Goal: Task Accomplishment & Management: Manage account settings

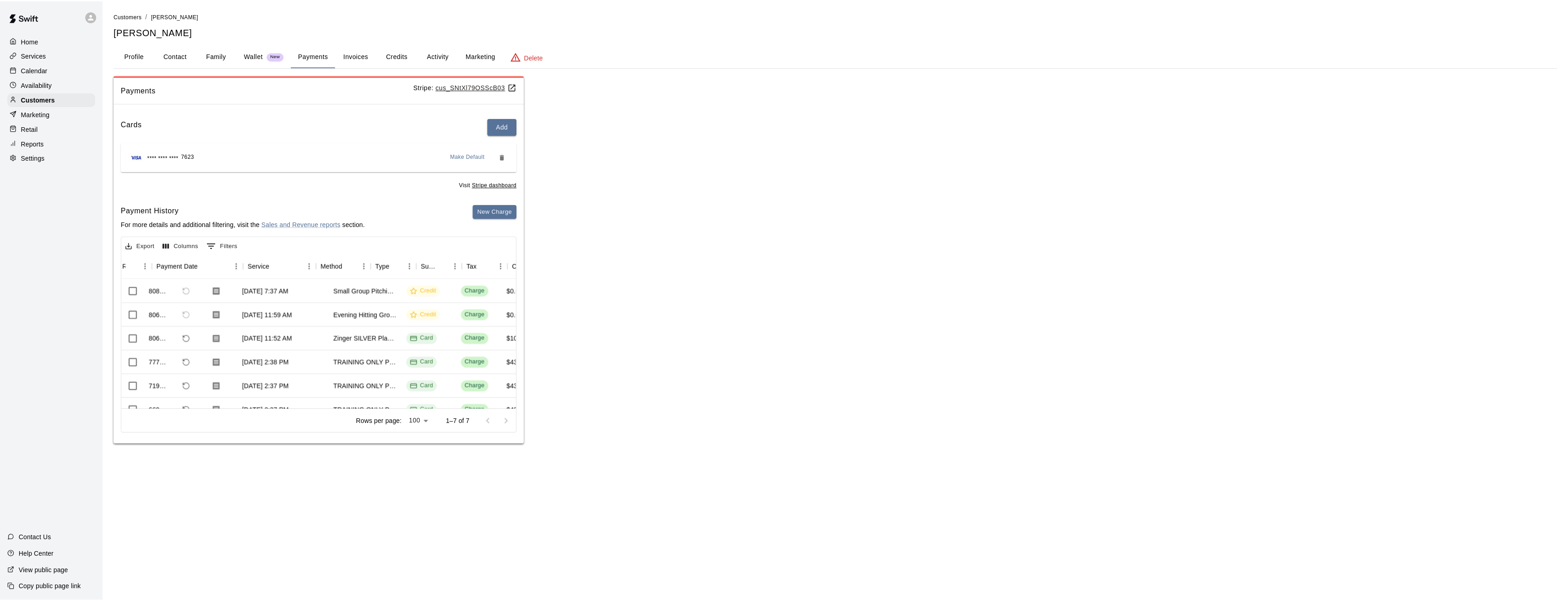
scroll to position [0, 86]
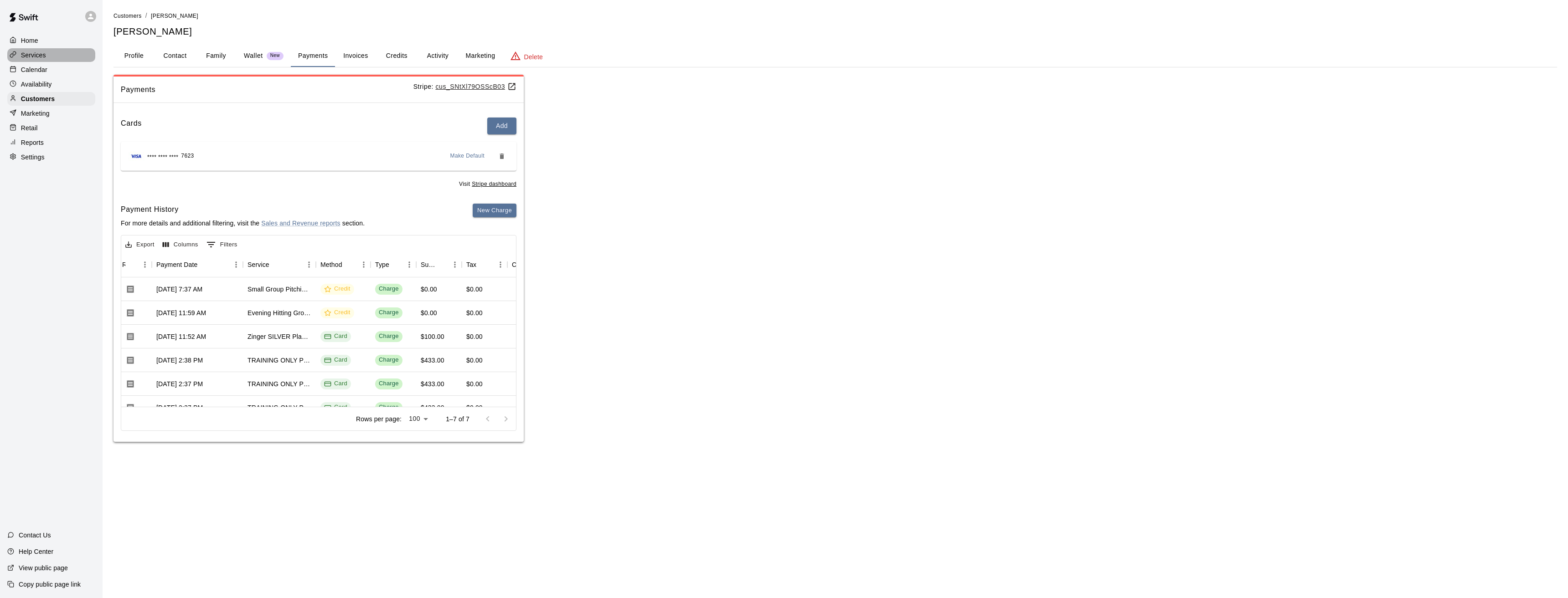
click at [30, 57] on p "Services" at bounding box center [33, 55] width 25 height 9
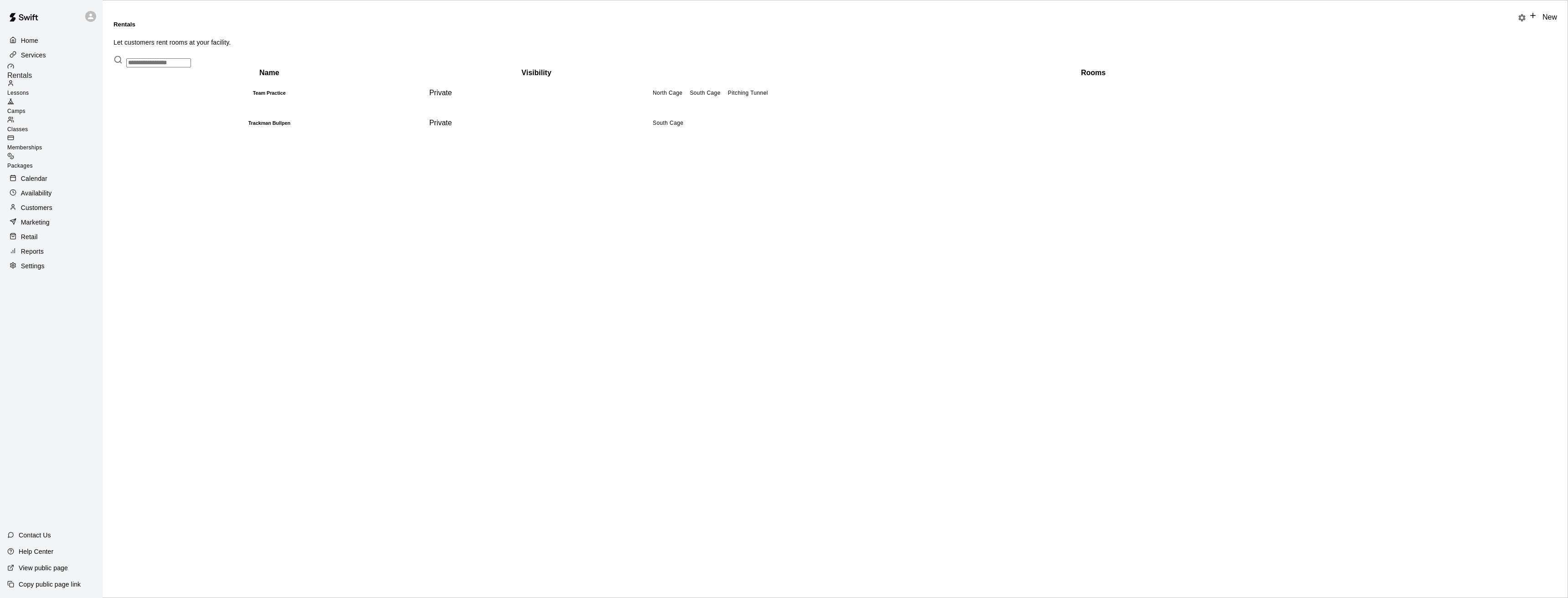
click at [42, 144] on span "Memberships" at bounding box center [24, 147] width 35 height 6
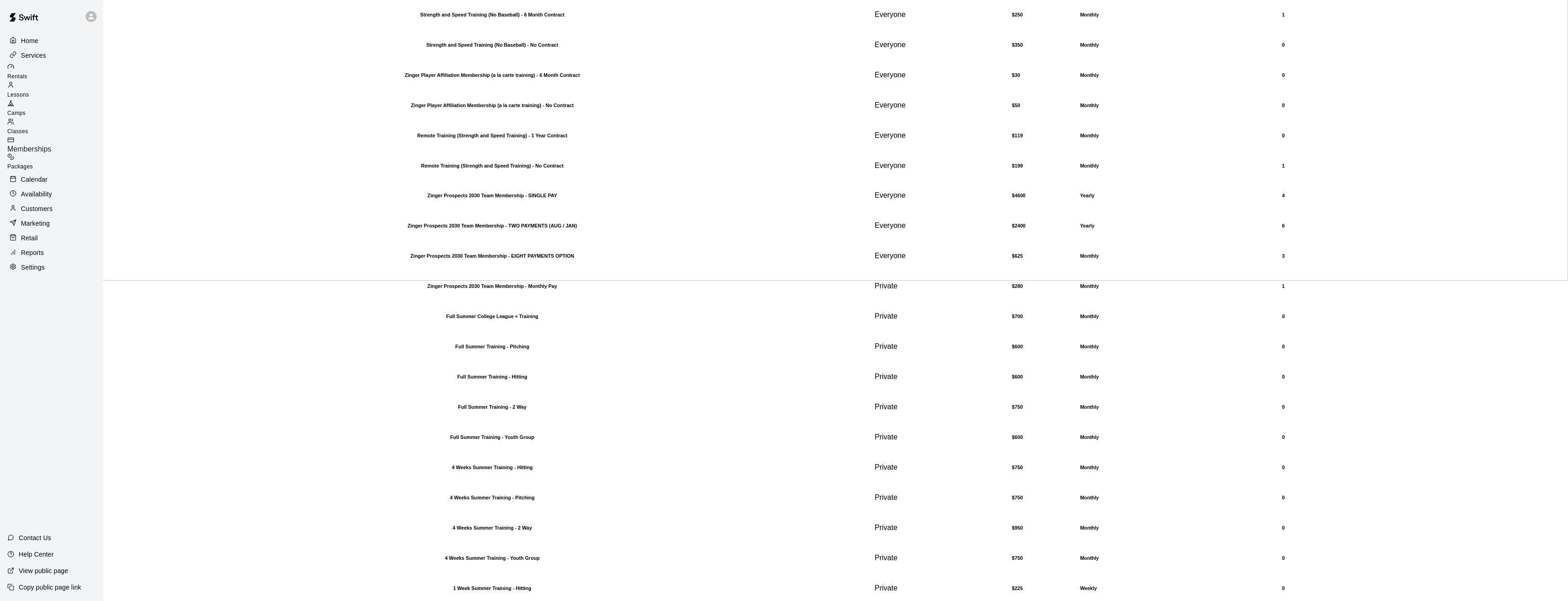
scroll to position [458, 0]
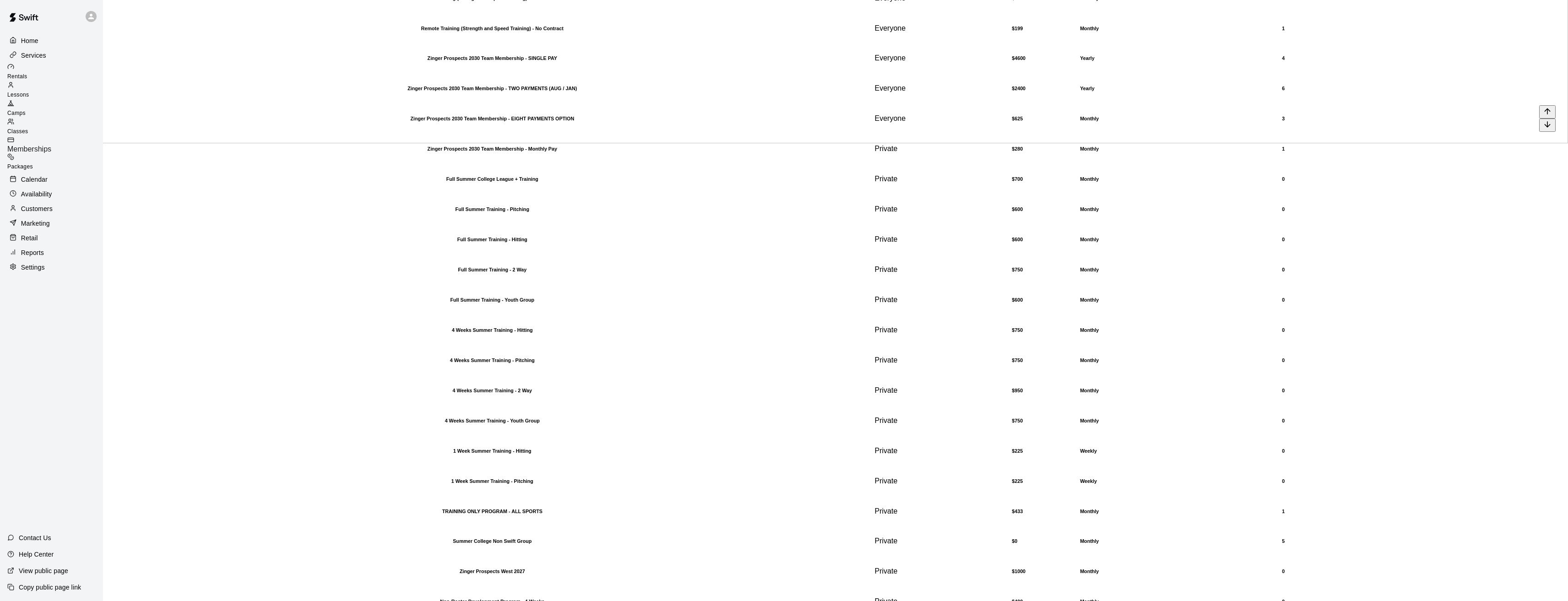
click at [392, 121] on h6 "Zinger Prospects 2030 Team Membership - EIGHT PAYMENTS OPTION" at bounding box center [492, 118] width 754 height 6
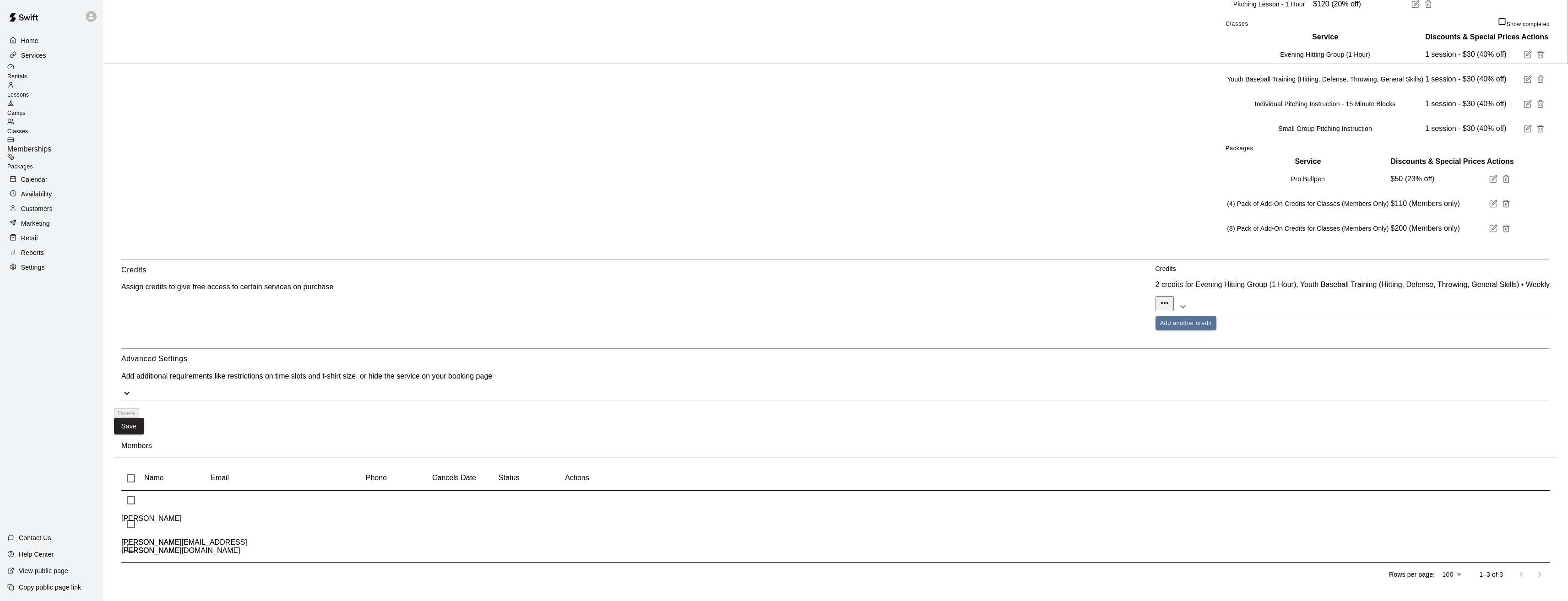
scroll to position [573, 0]
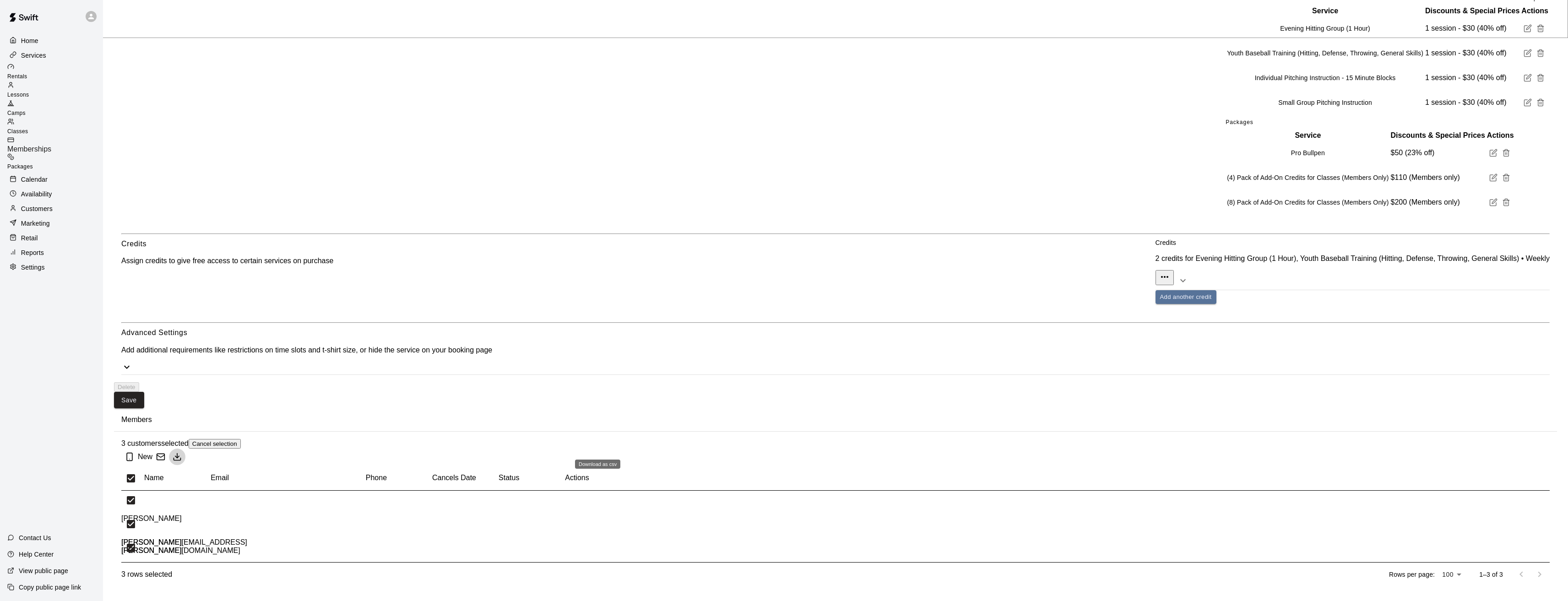
click at [182, 452] on icon "Download as csv" at bounding box center [177, 457] width 9 height 9
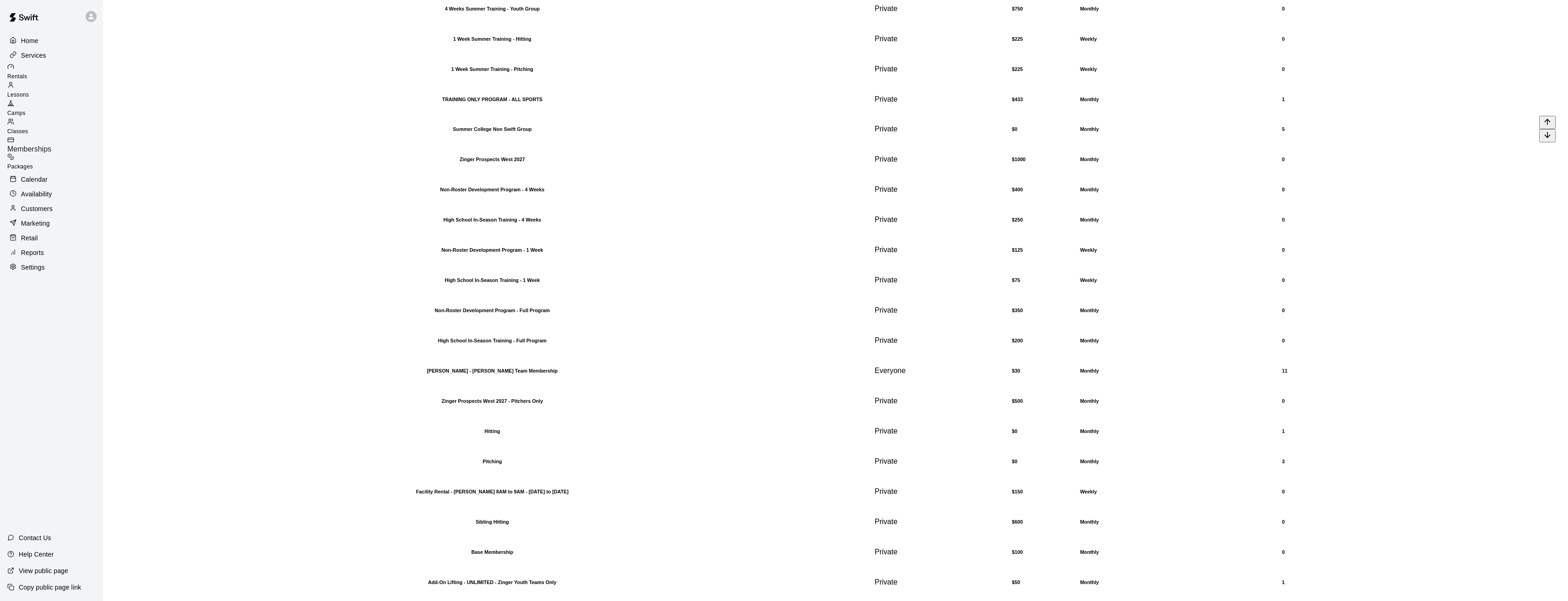
scroll to position [962, 0]
click at [333, 132] on h6 "Summer College Non Swift Group" at bounding box center [492, 129] width 754 height 6
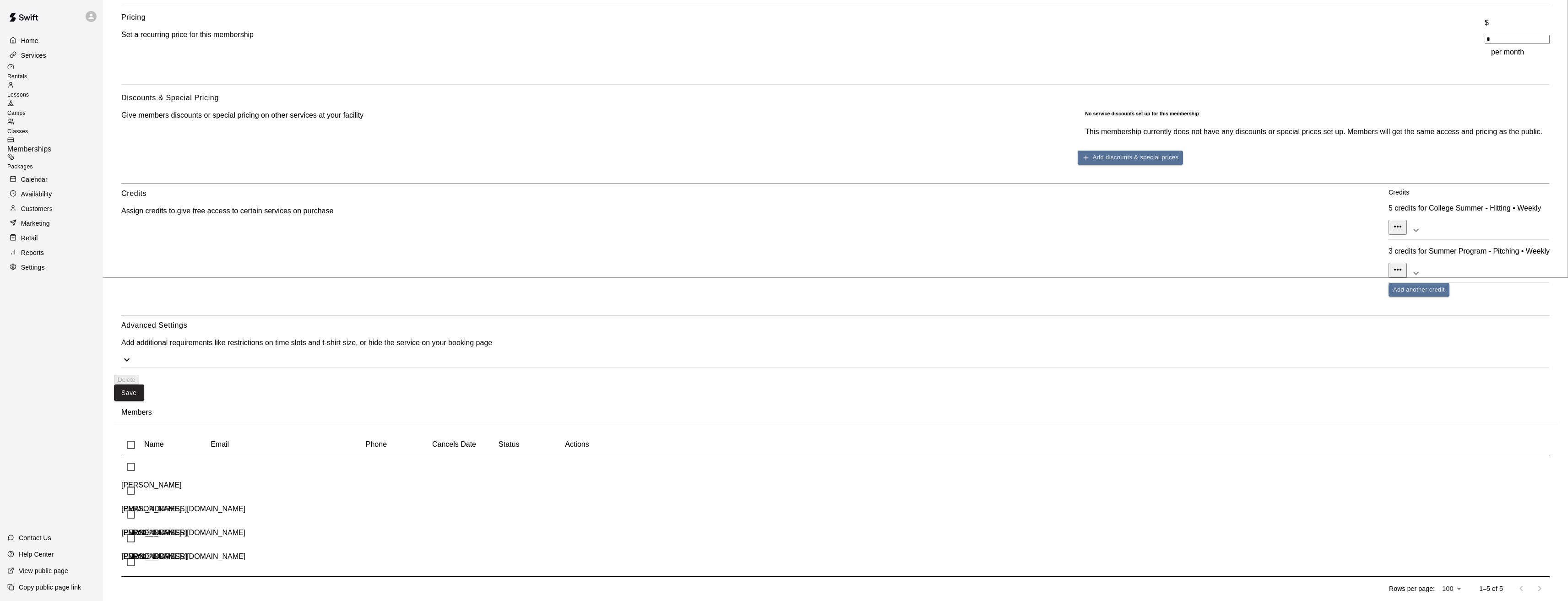
scroll to position [323, 0]
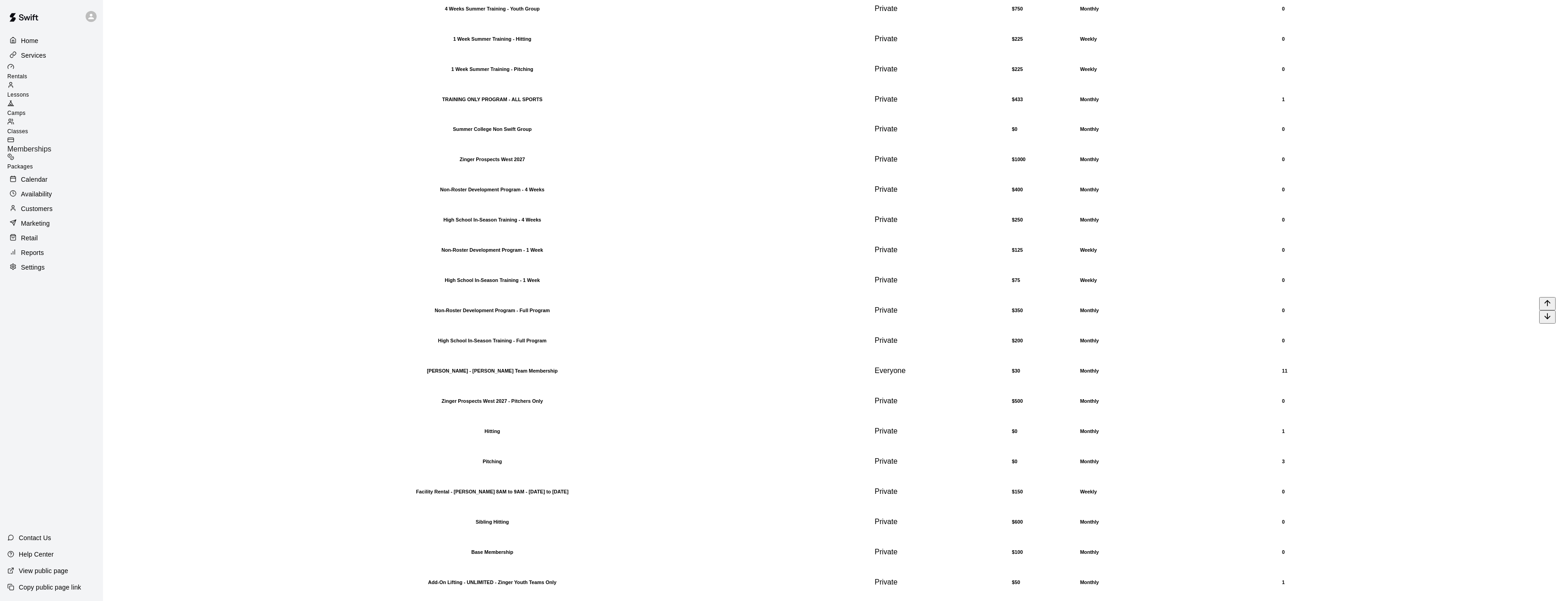
scroll to position [1282, 0]
click at [262, 368] on h6 "[PERSON_NAME] - [PERSON_NAME] Team Membership" at bounding box center [492, 371] width 754 height 6
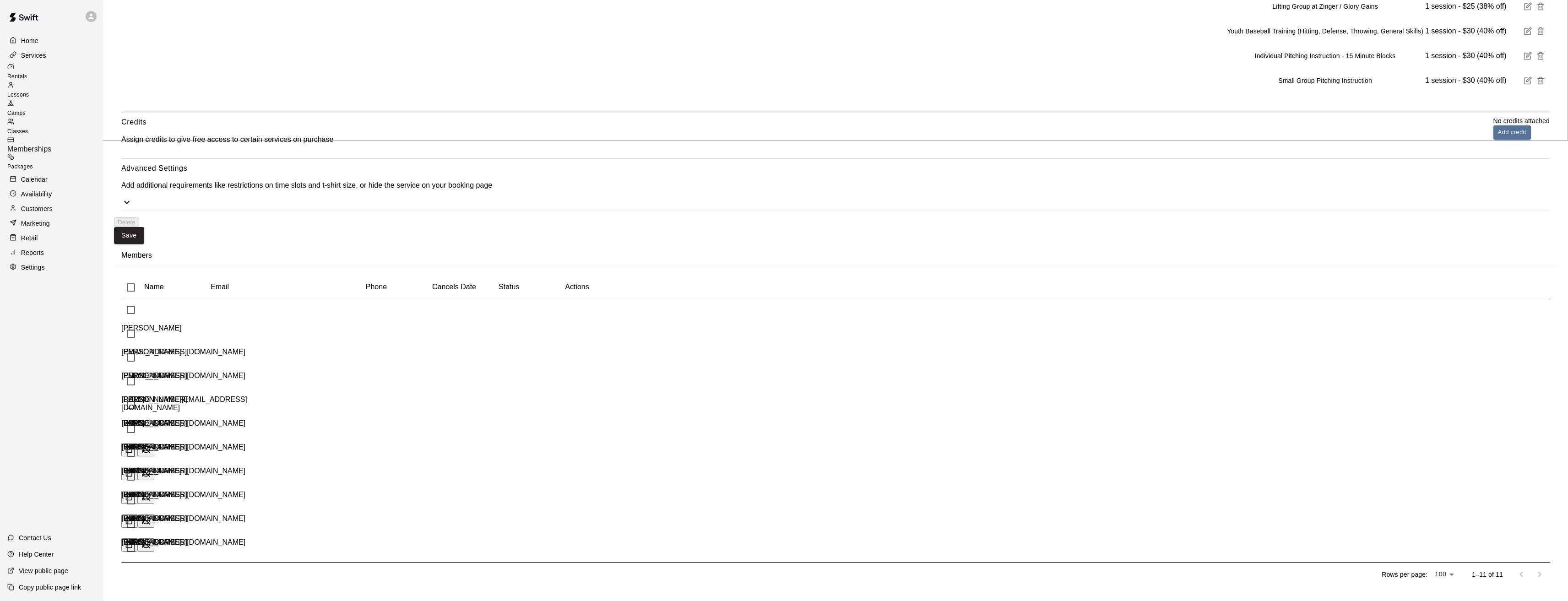
scroll to position [509, 0]
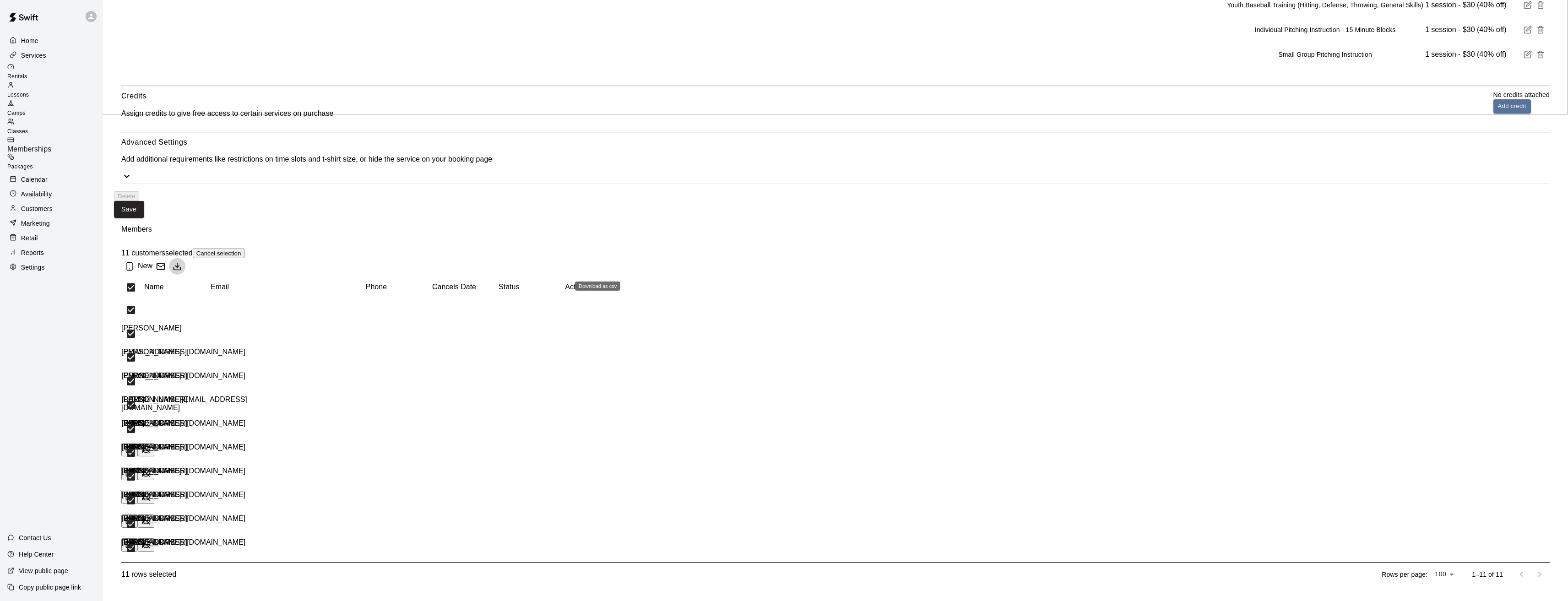
click at [177, 263] on line "Download as csv" at bounding box center [177, 265] width 0 height 4
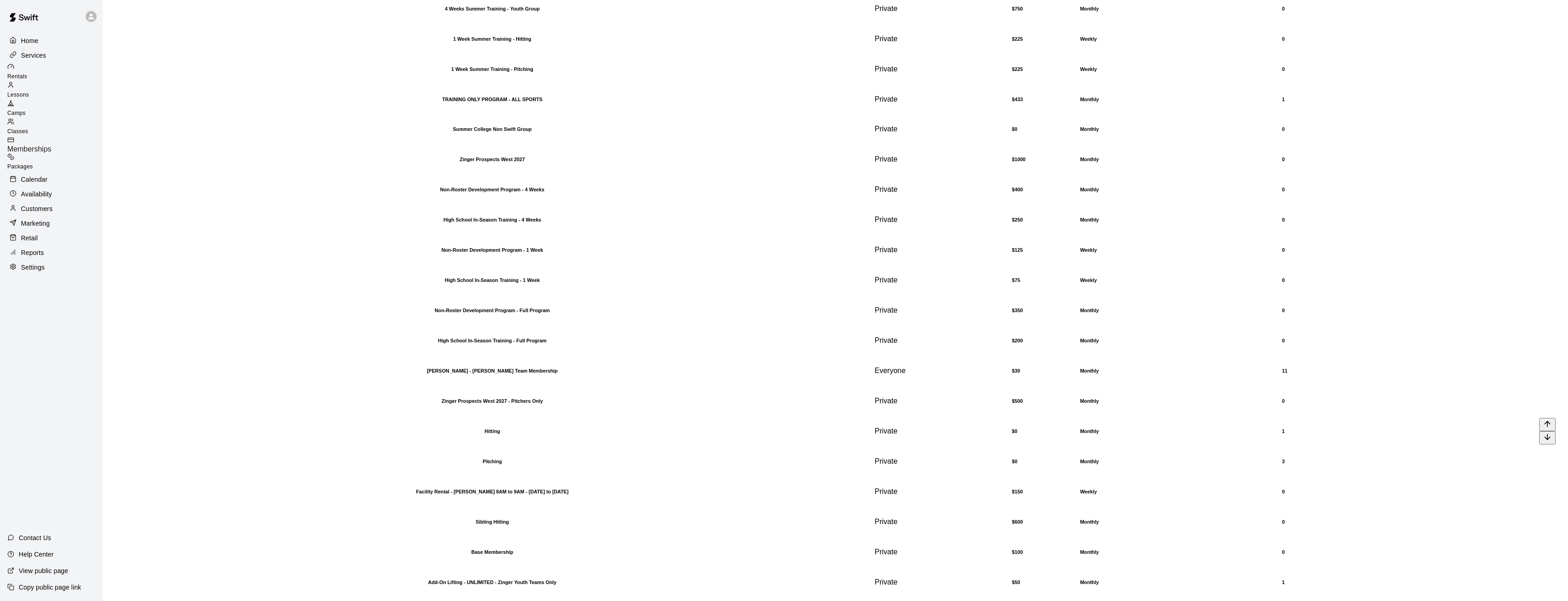
scroll to position [1307, 0]
click at [284, 429] on h6 "Hitting" at bounding box center [492, 431] width 754 height 6
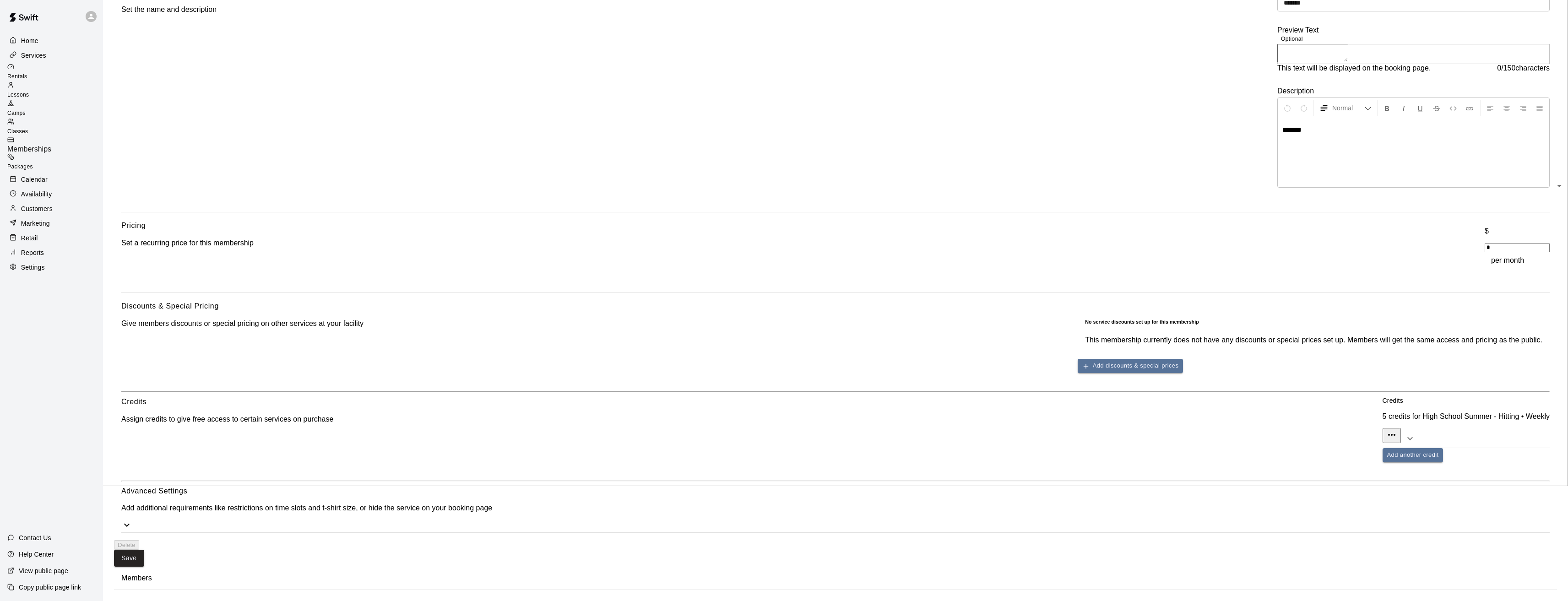
scroll to position [19, 0]
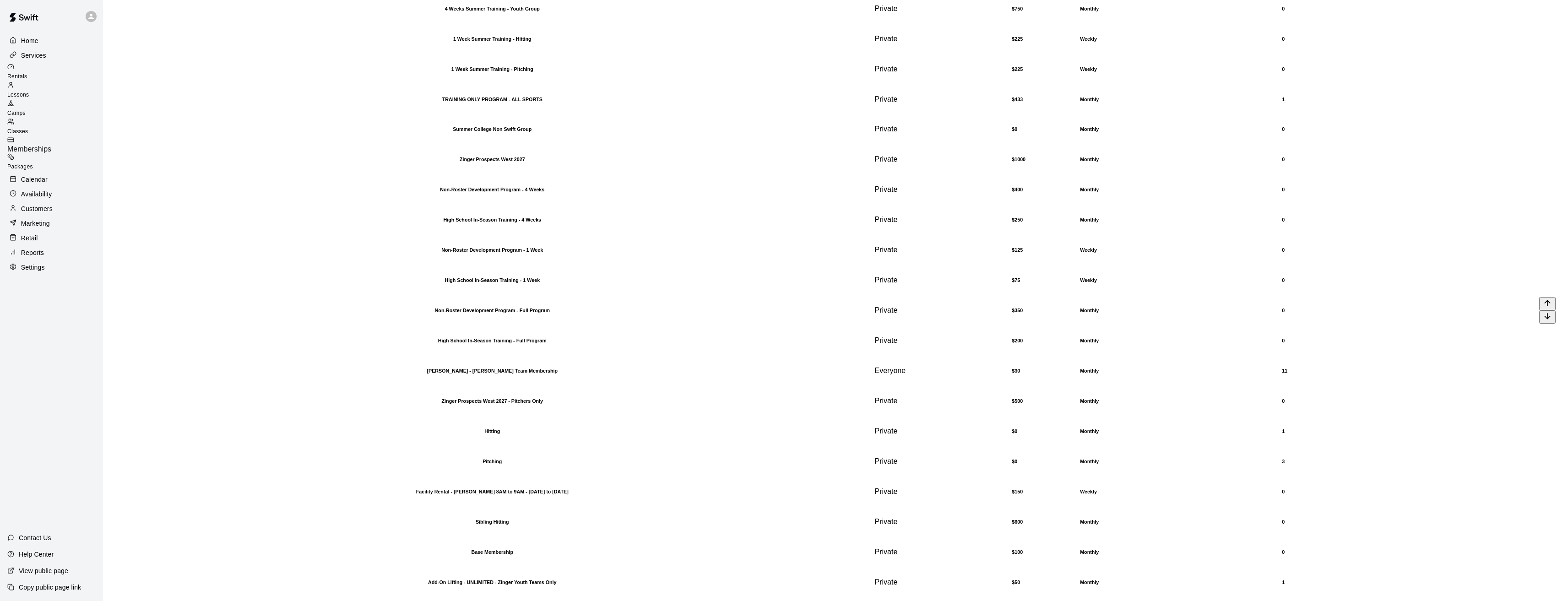
scroll to position [1307, 0]
click at [310, 459] on h6 "Pitching" at bounding box center [492, 461] width 754 height 6
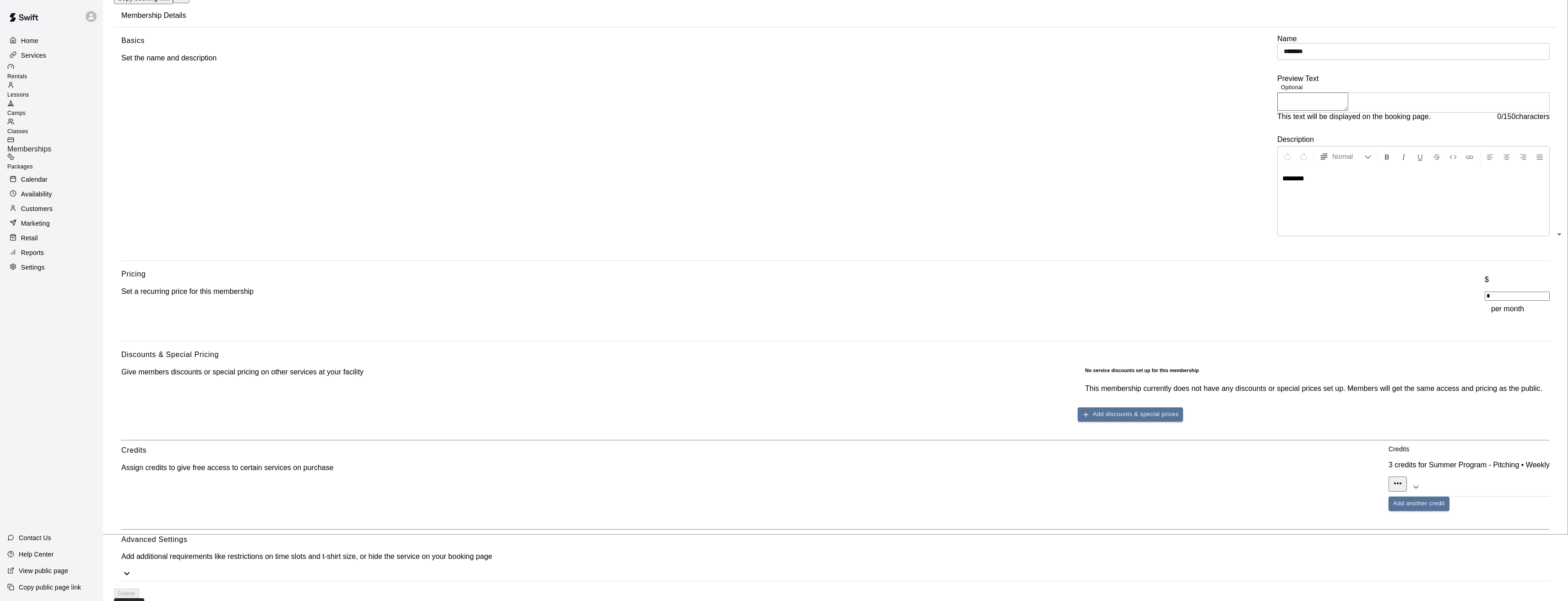
scroll to position [250, 0]
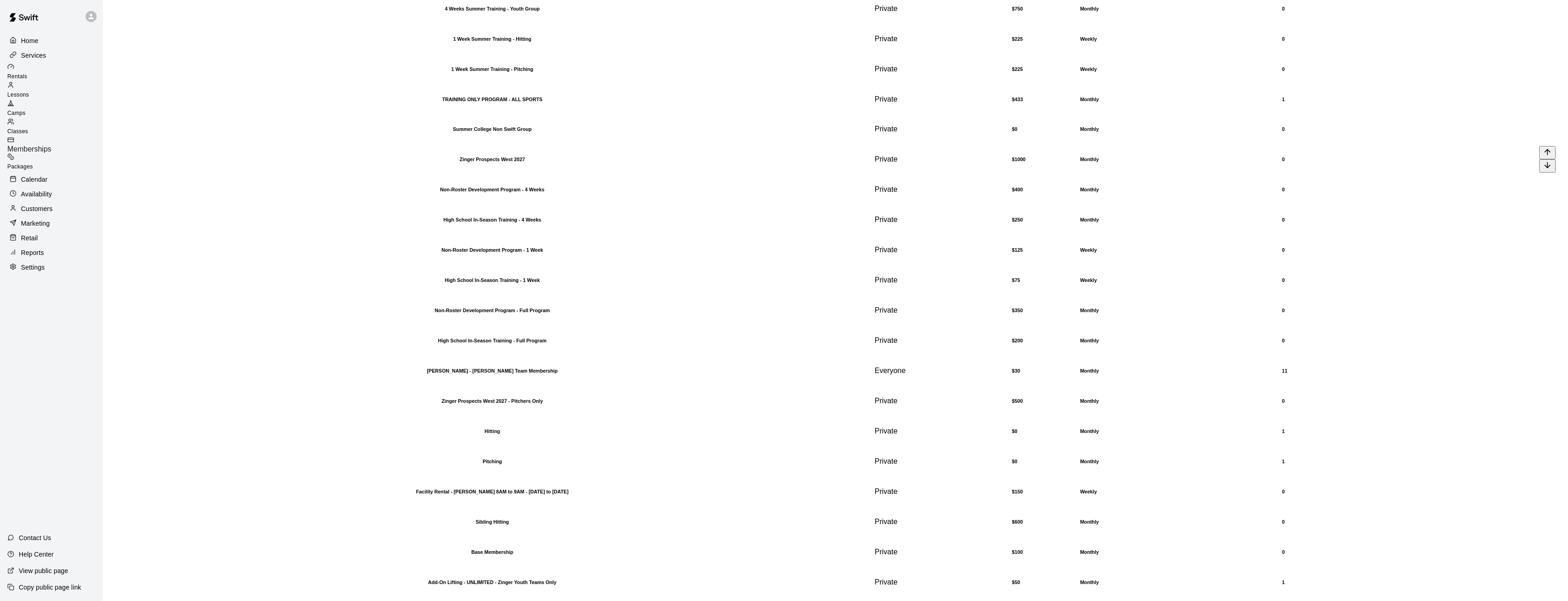
scroll to position [1307, 0]
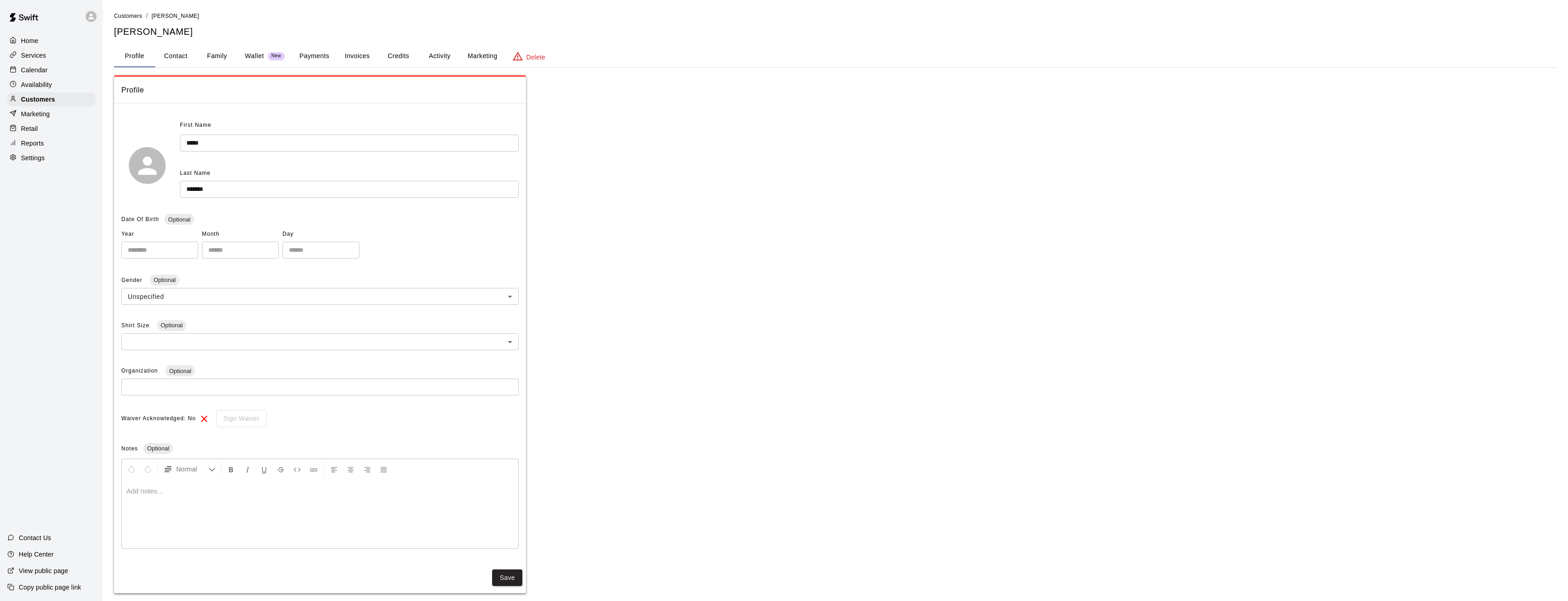
click at [443, 56] on button "Activity" at bounding box center [439, 56] width 41 height 22
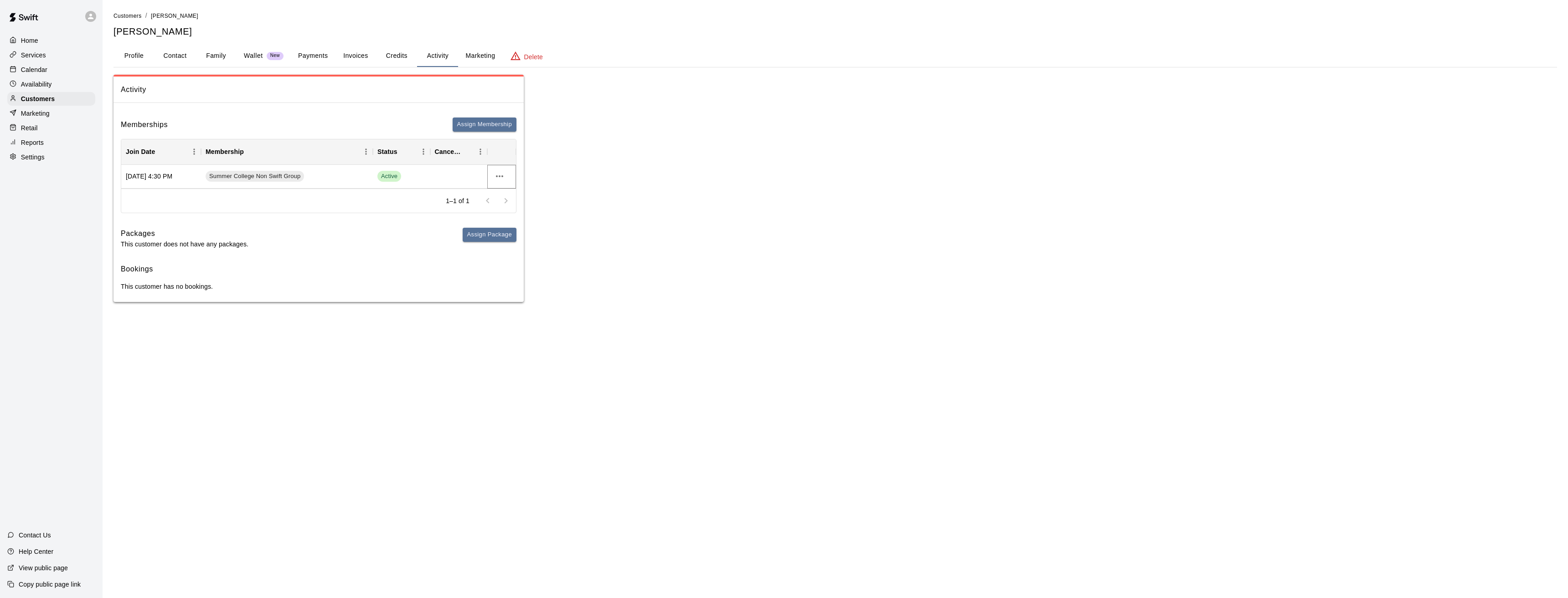
click at [503, 175] on icon "more actions" at bounding box center [500, 176] width 11 height 11
click at [513, 209] on li "Cancel" at bounding box center [517, 210] width 52 height 15
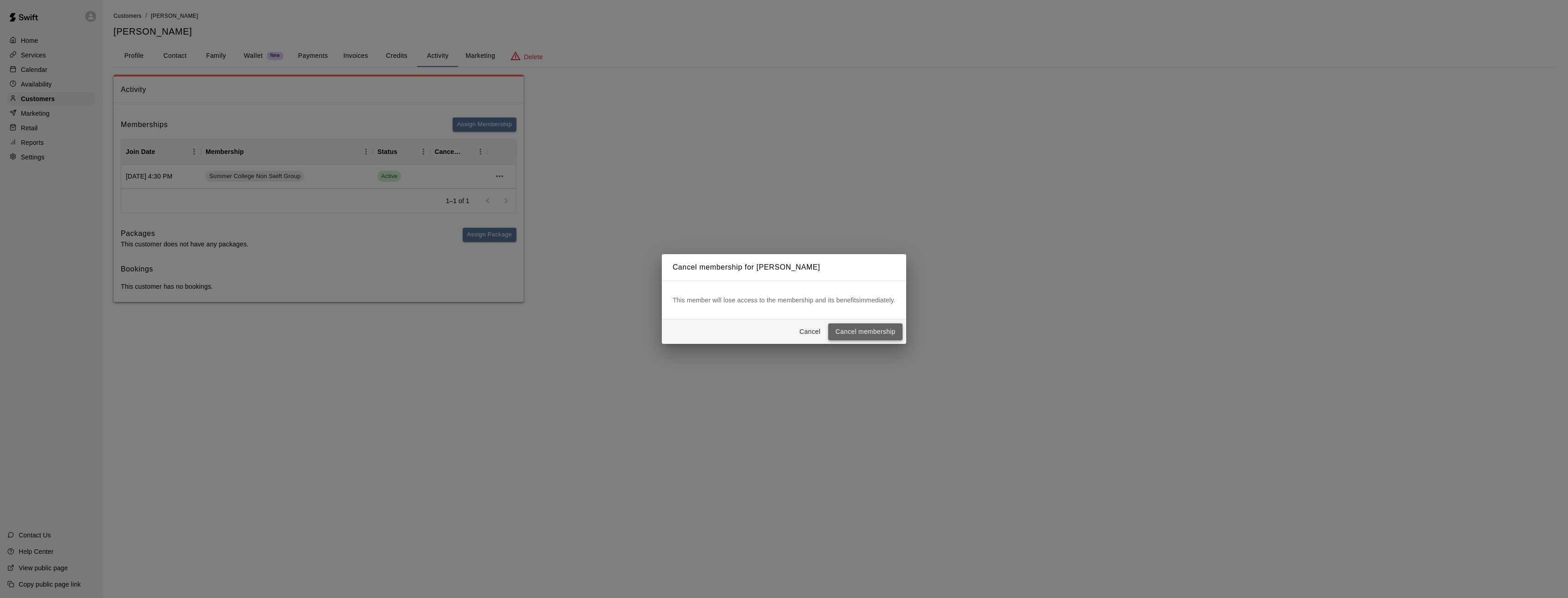
click at [892, 333] on button "Cancel membership" at bounding box center [866, 332] width 74 height 17
